Goal: Task Accomplishment & Management: Manage account settings

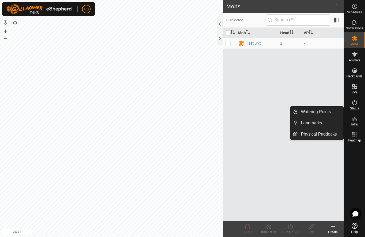
click at [312, 124] on span "Landmarks" at bounding box center [311, 123] width 21 height 6
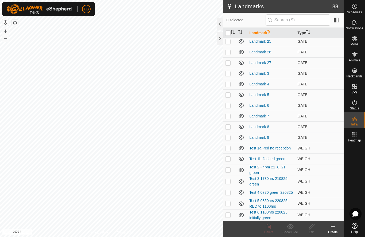
scroll to position [226, 0]
click at [267, 217] on link "Test 6 1100hrs 220825 initially green" at bounding box center [268, 215] width 38 height 10
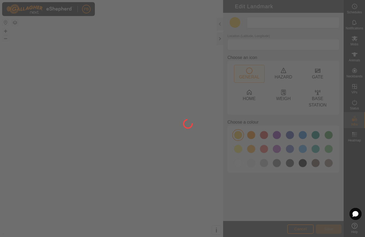
type input "Test 6 1100hrs 220825 initially green"
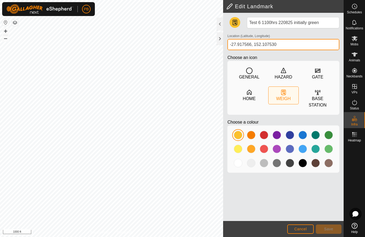
click at [290, 46] on input "-27.917566, 152.107530" at bounding box center [283, 44] width 112 height 11
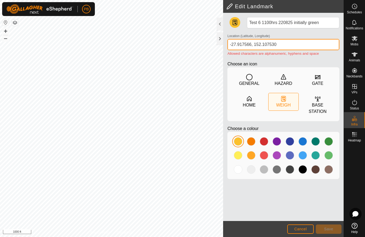
type input "-27.917566, 152.107530"
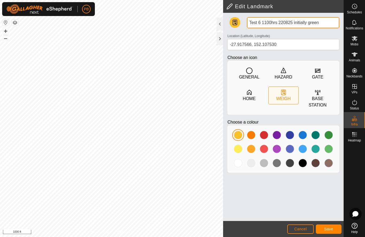
click at [326, 24] on input "Test 6 1100hrs 220825 initially green" at bounding box center [293, 22] width 92 height 11
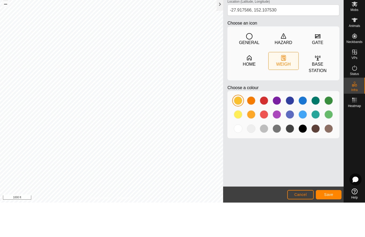
type input "Test 6 1100hrs 220825 initially green1200hrs not showing on app"
click at [328, 227] on span "Save" at bounding box center [328, 229] width 9 height 4
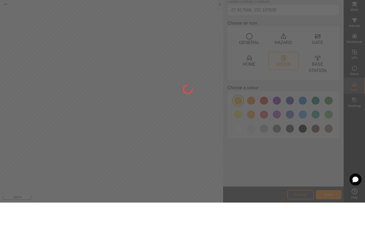
scroll to position [0, 0]
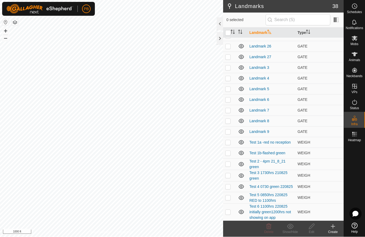
scroll to position [232, 0]
